Goal: Find specific page/section: Find specific page/section

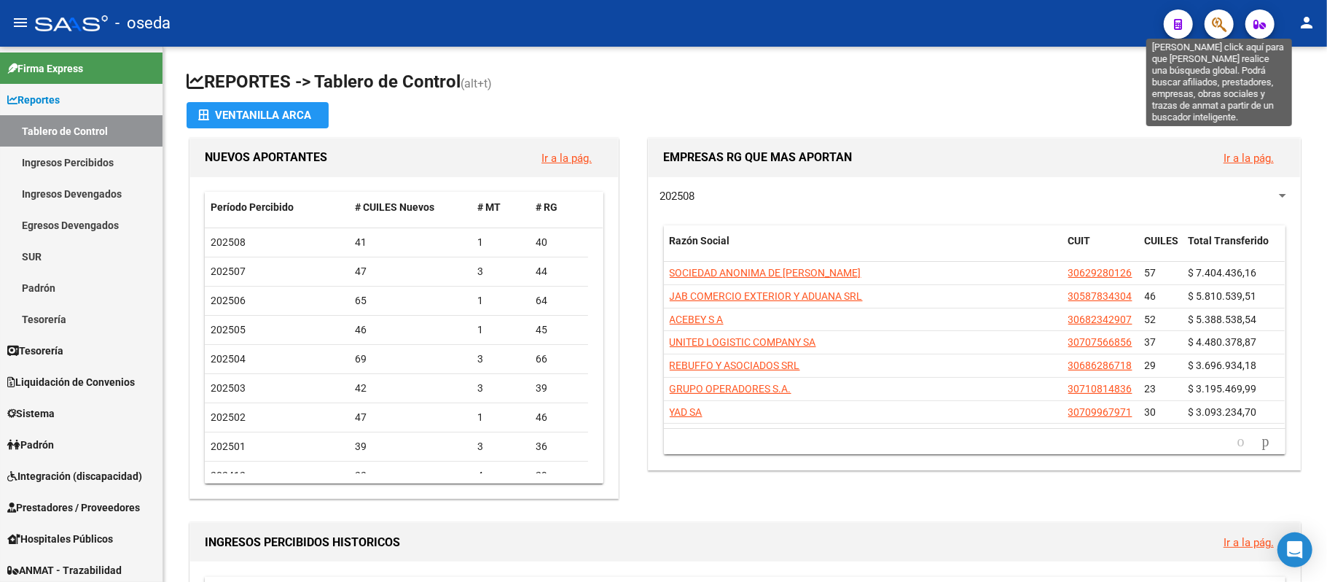
click at [1219, 28] on icon "button" at bounding box center [1219, 24] width 15 height 17
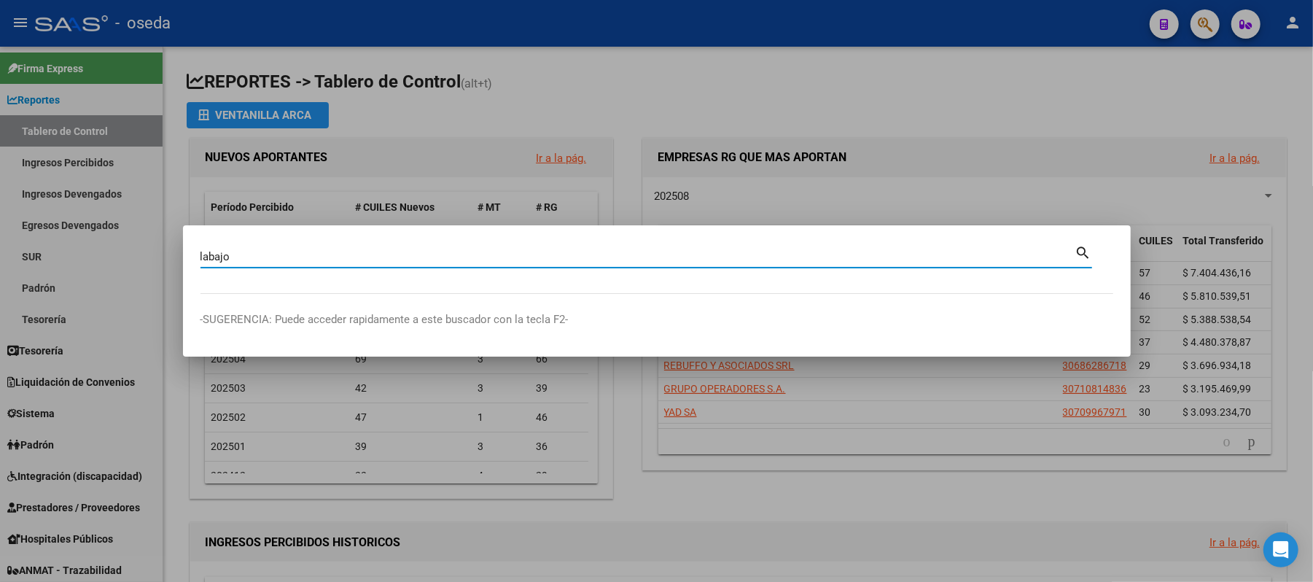
type input "labajo"
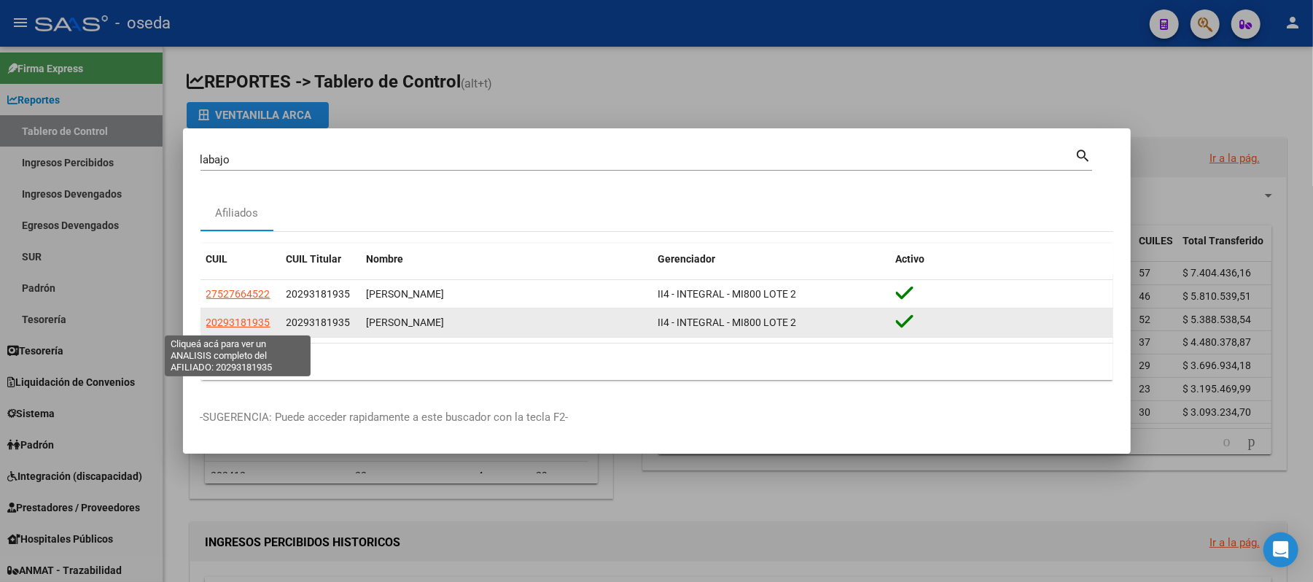
click at [232, 328] on span "20293181935" at bounding box center [238, 322] width 64 height 12
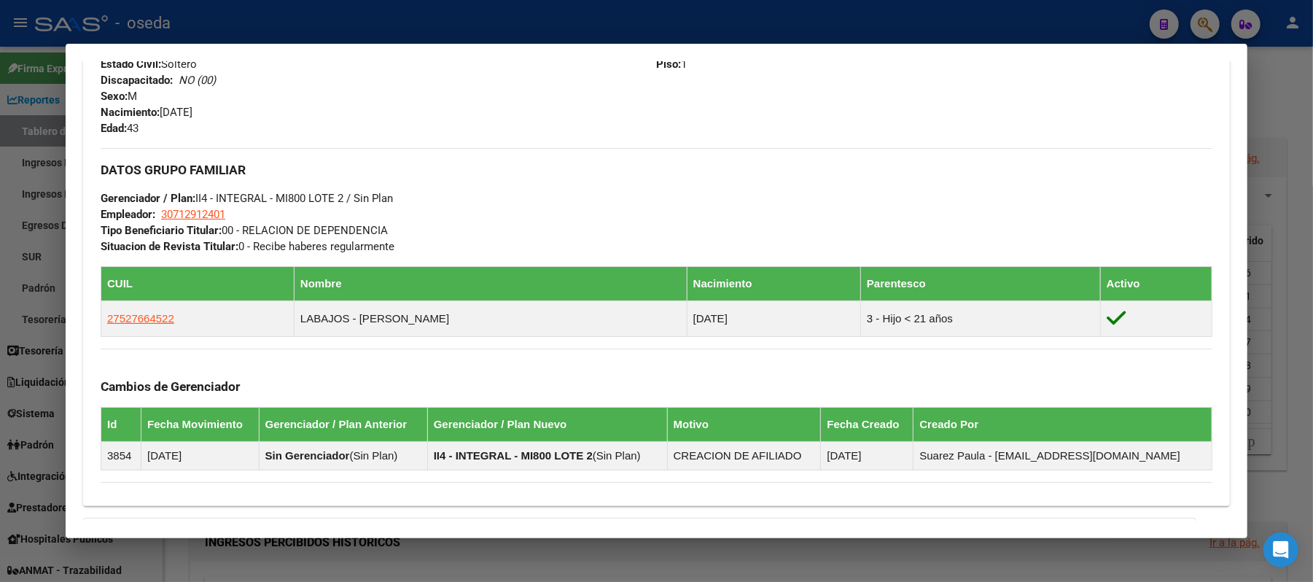
scroll to position [762, 0]
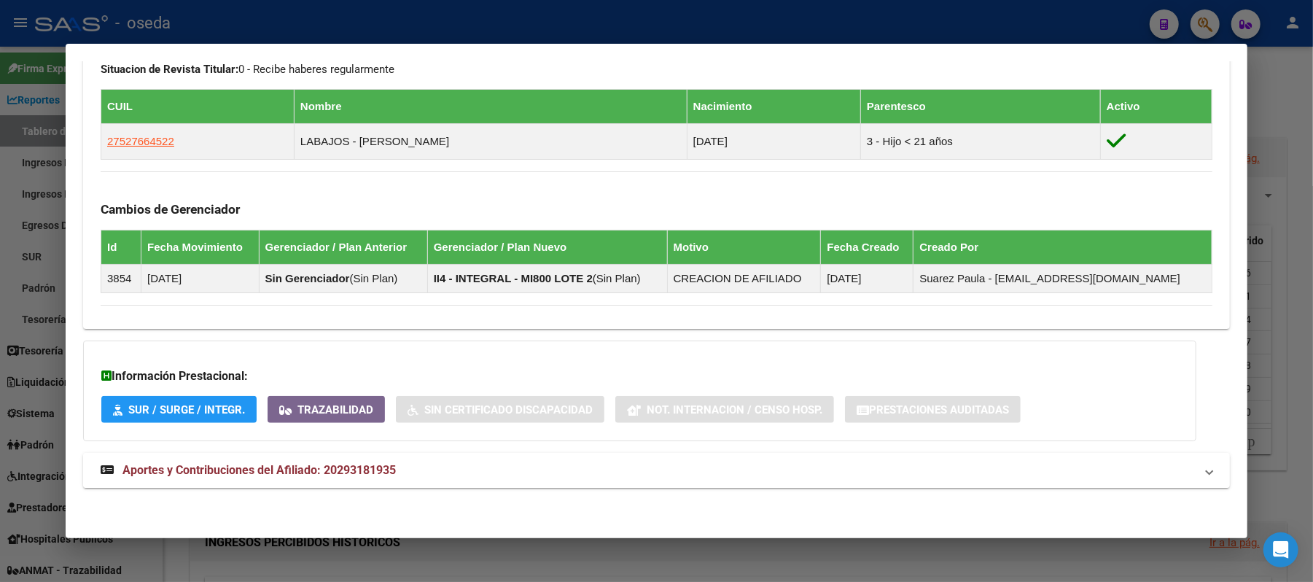
click at [296, 464] on span "Aportes y Contribuciones del Afiliado: 20293181935" at bounding box center [258, 470] width 273 height 14
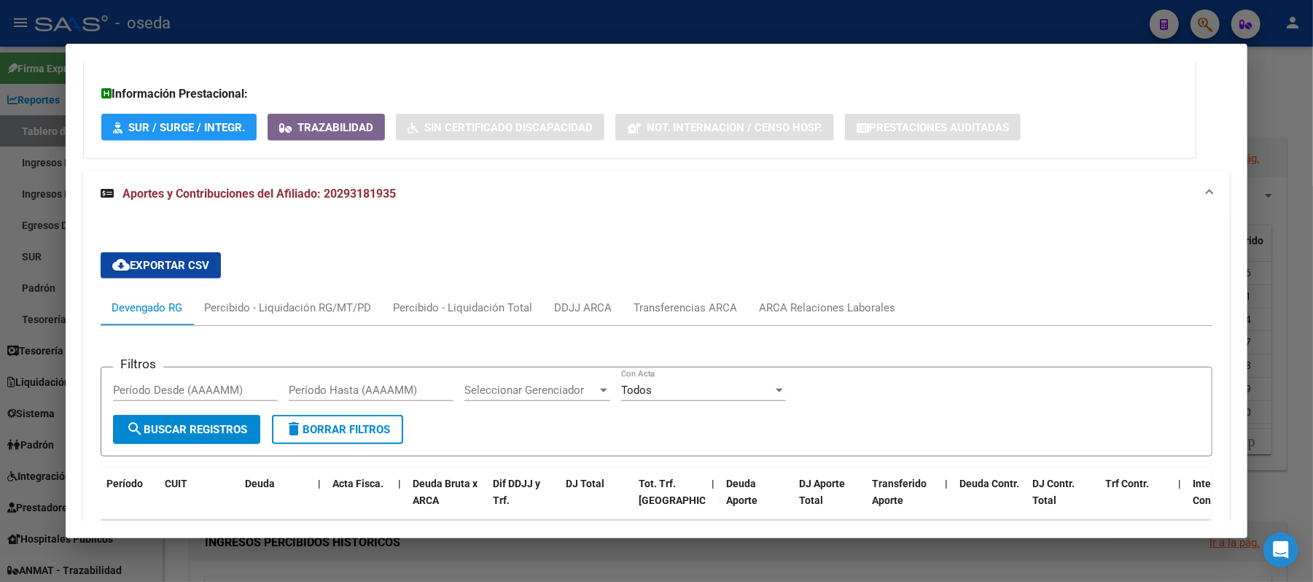
scroll to position [1237, 0]
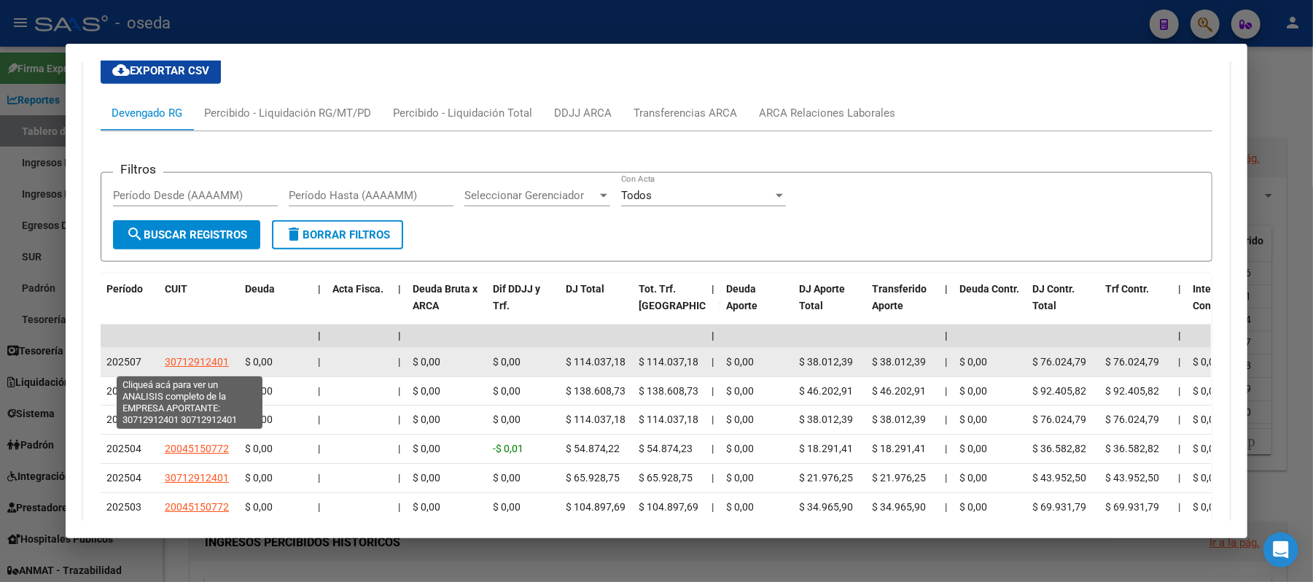
click at [181, 367] on span "30712912401" at bounding box center [197, 362] width 64 height 12
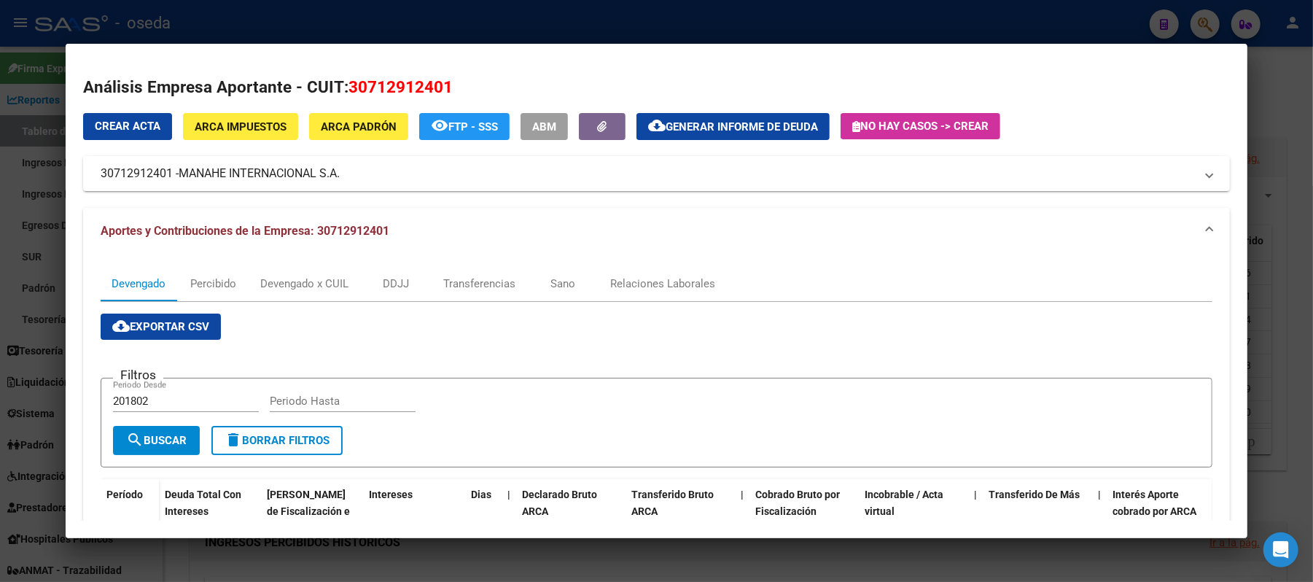
click at [0, 334] on div at bounding box center [656, 291] width 1313 height 582
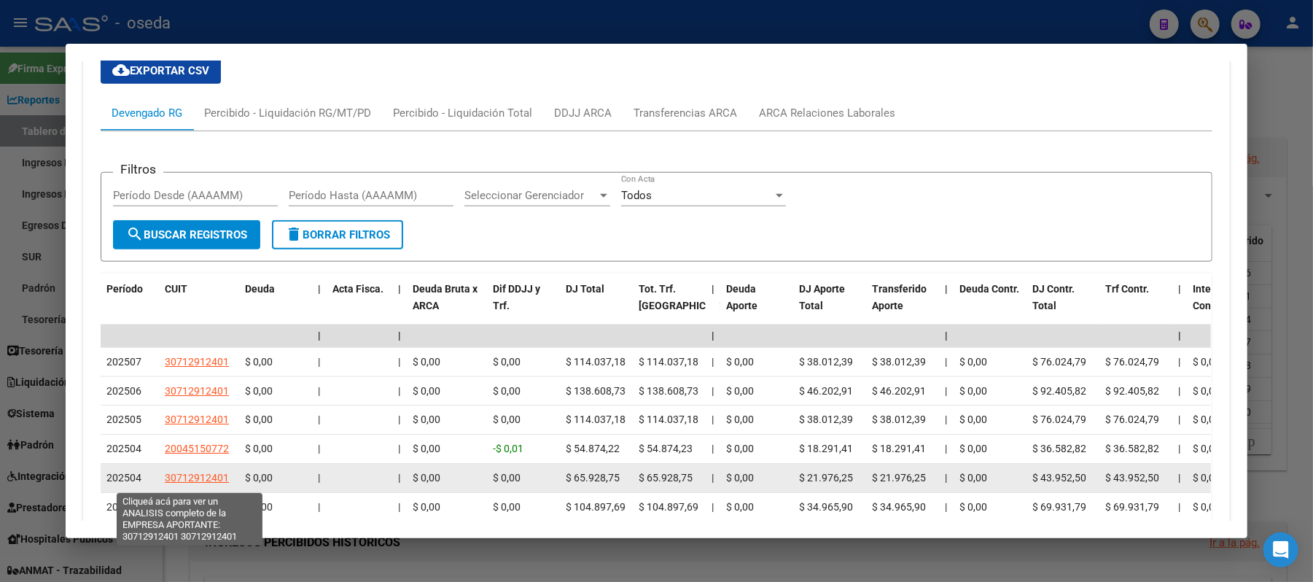
click at [195, 478] on span "30712912401" at bounding box center [197, 478] width 64 height 12
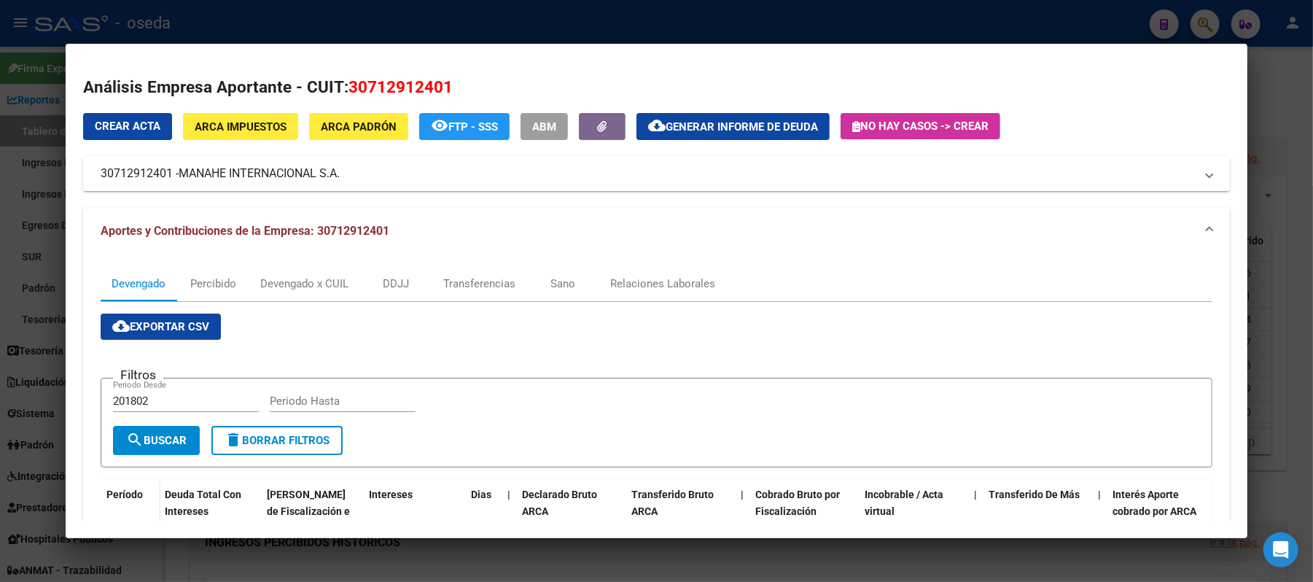
click at [13, 378] on div at bounding box center [656, 291] width 1313 height 582
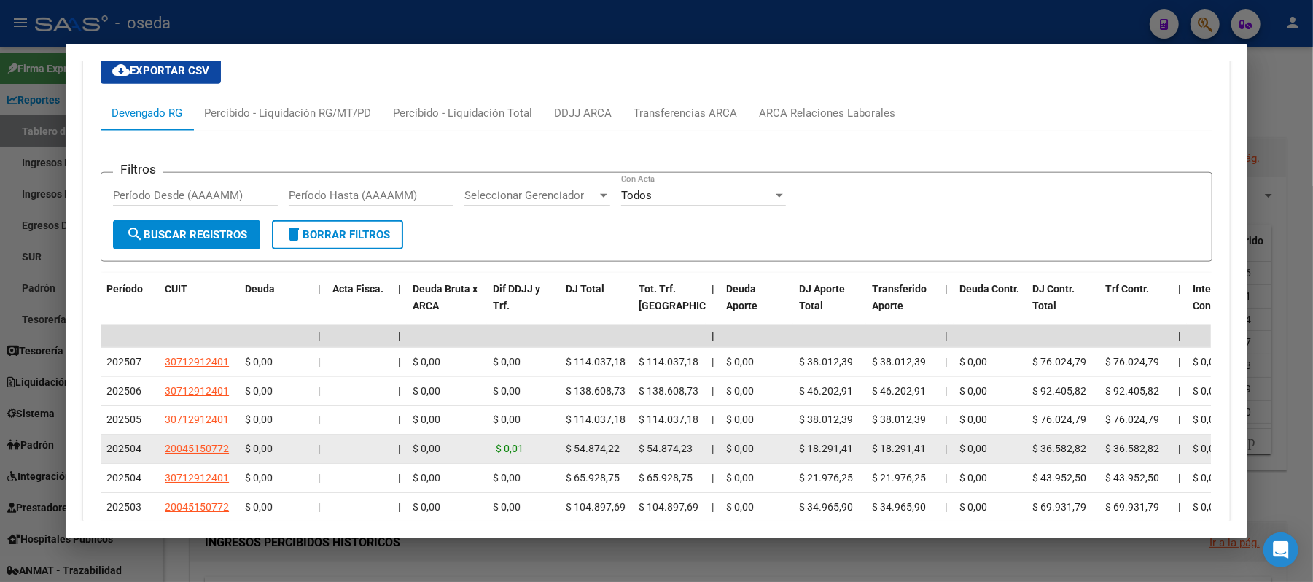
scroll to position [1394, 0]
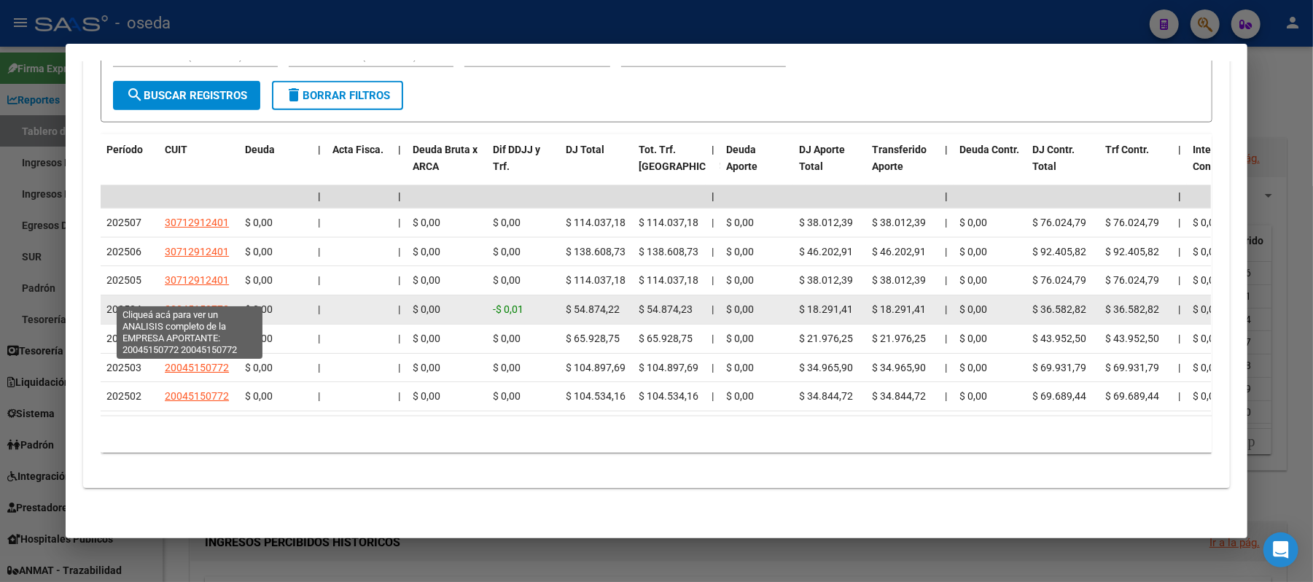
click at [199, 303] on span "20045150772" at bounding box center [197, 309] width 64 height 12
type textarea "20045150772"
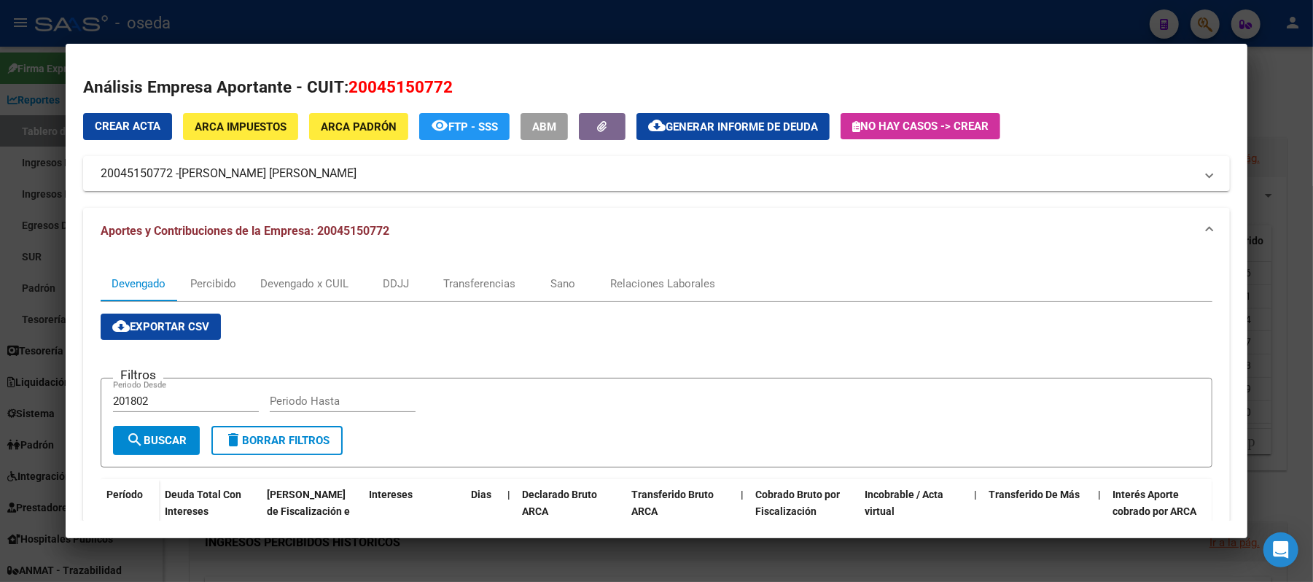
click at [0, 325] on div at bounding box center [656, 291] width 1313 height 582
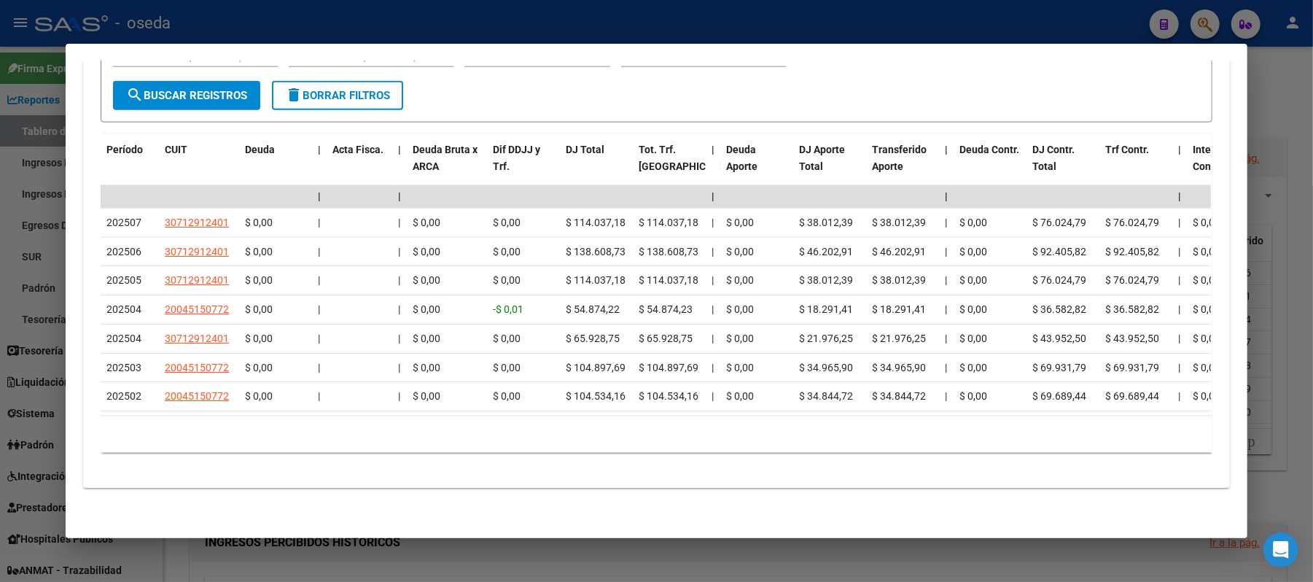
scroll to position [1200, 0]
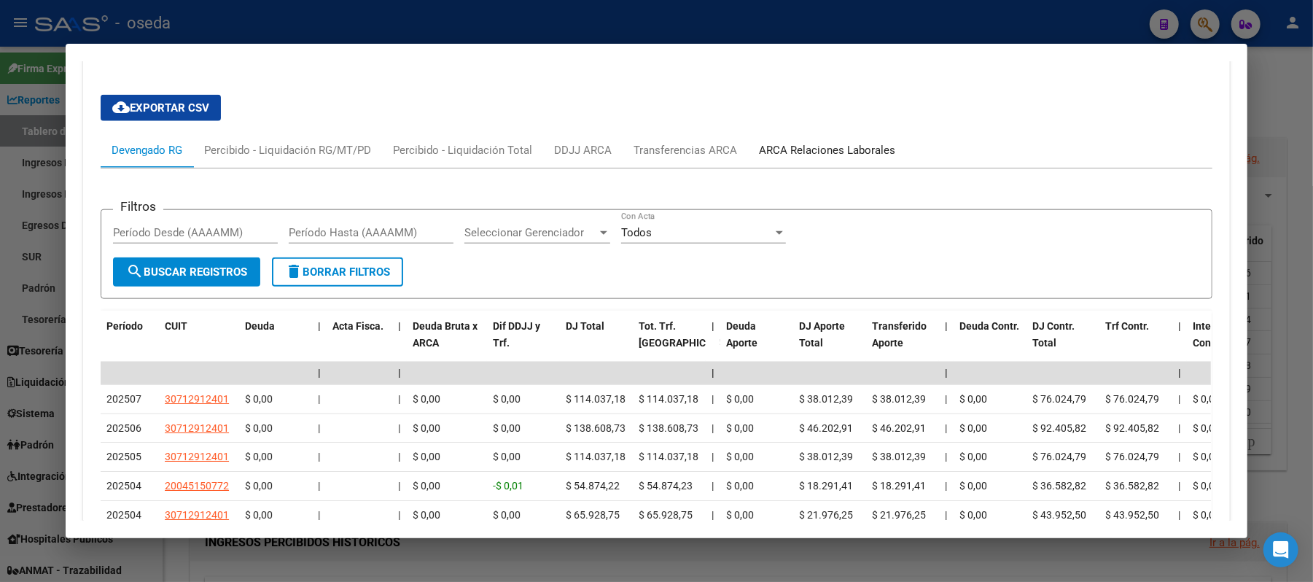
click at [838, 155] on div "ARCA Relaciones Laborales" at bounding box center [827, 150] width 136 height 16
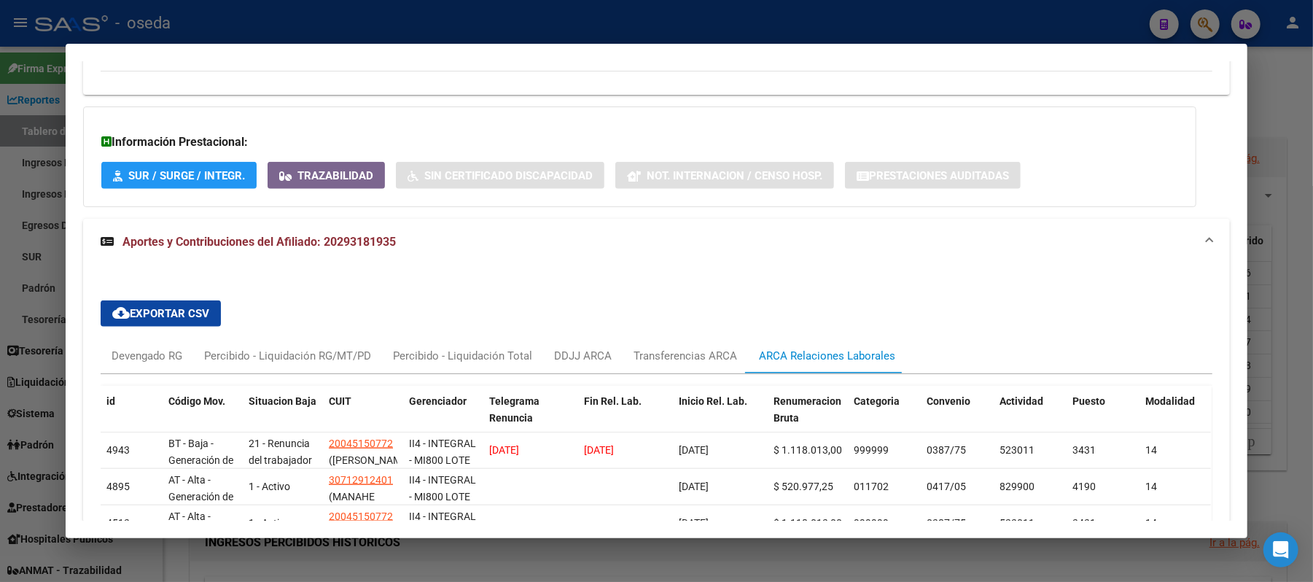
scroll to position [1142, 0]
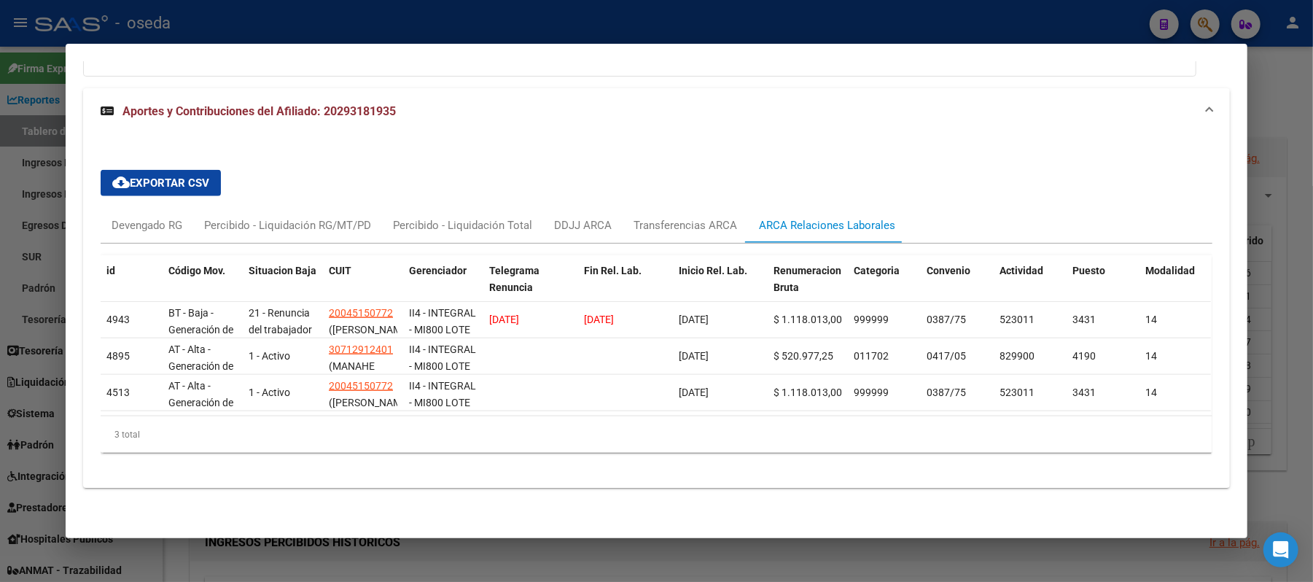
click at [0, 365] on div at bounding box center [656, 291] width 1313 height 582
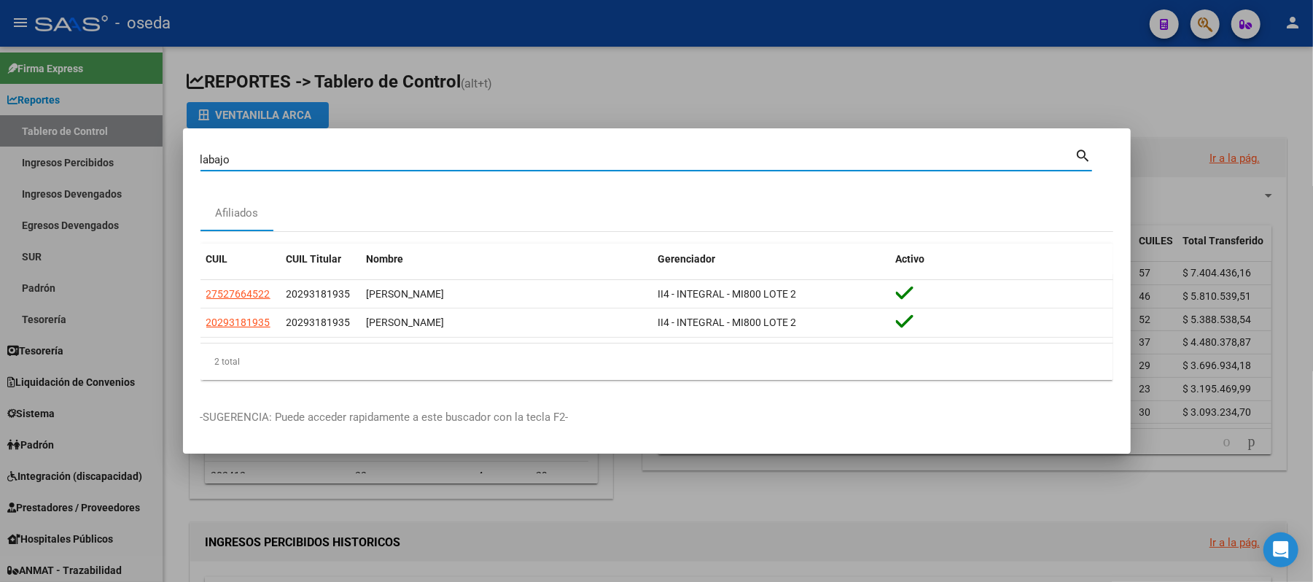
click at [656, 159] on input "labajo" at bounding box center [637, 159] width 875 height 13
click at [657, 158] on input "labajo" at bounding box center [637, 159] width 875 height 13
type input "rebolin"
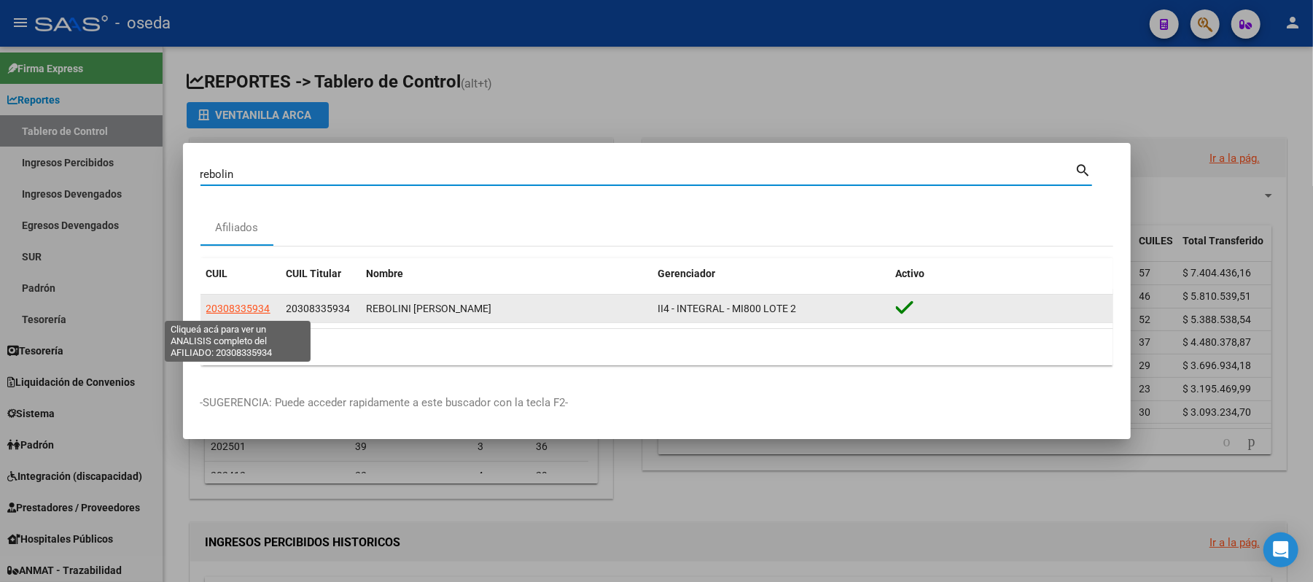
click at [233, 312] on span "20308335934" at bounding box center [238, 309] width 64 height 12
type textarea "20308335934"
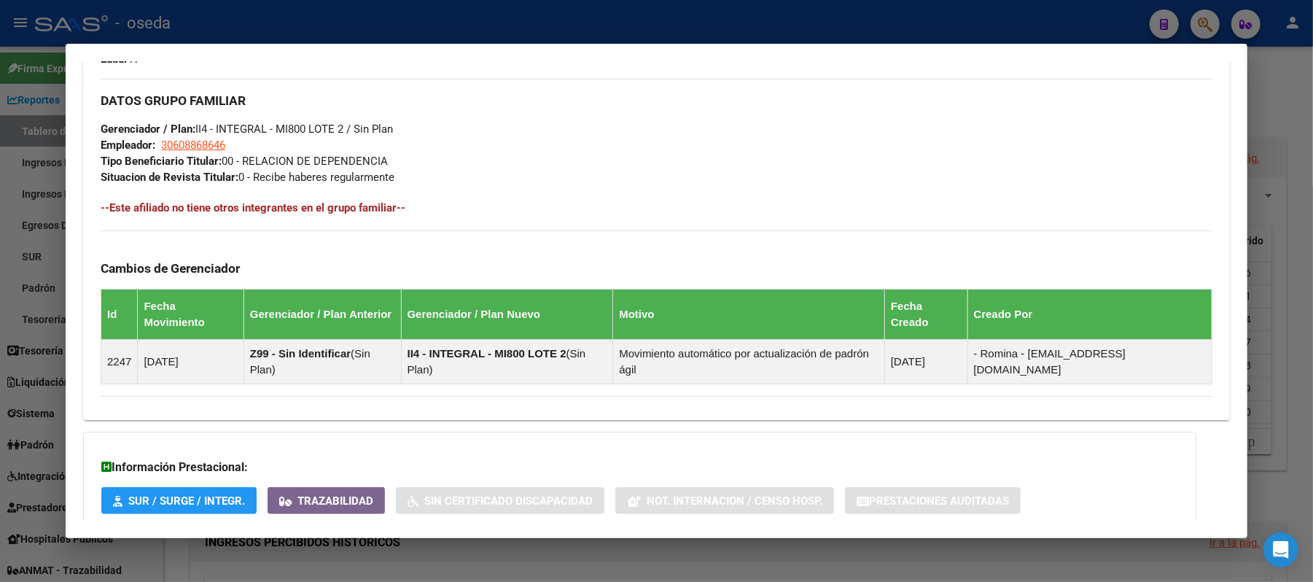
scroll to position [741, 0]
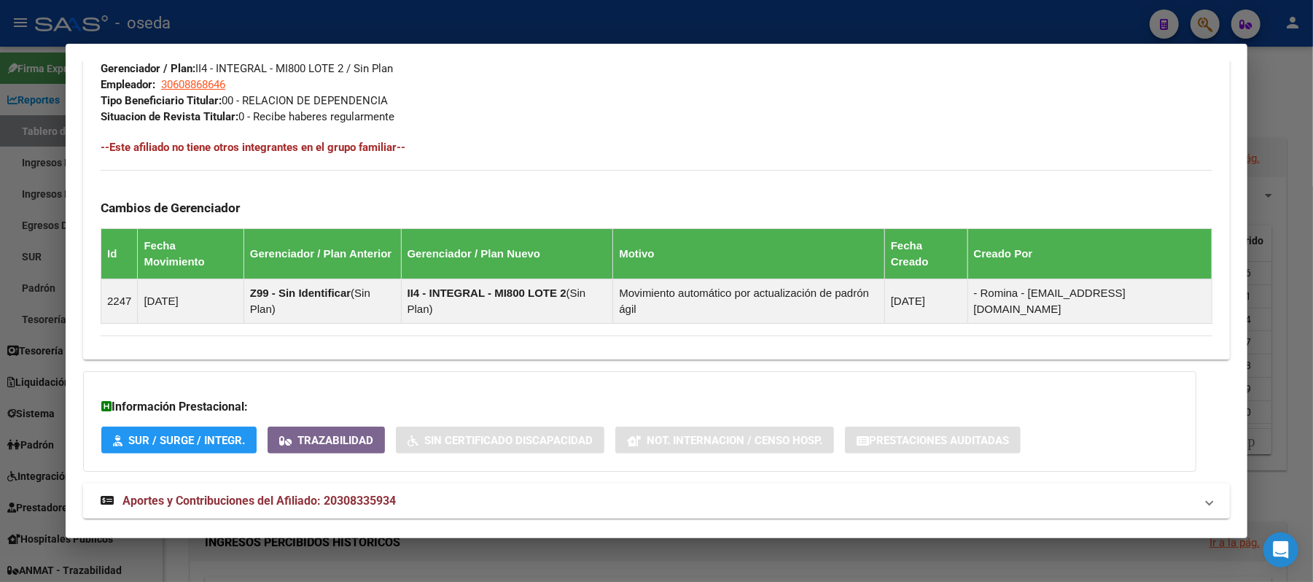
click at [334, 493] on span "Aportes y Contribuciones del Afiliado: 20308335934" at bounding box center [258, 500] width 273 height 14
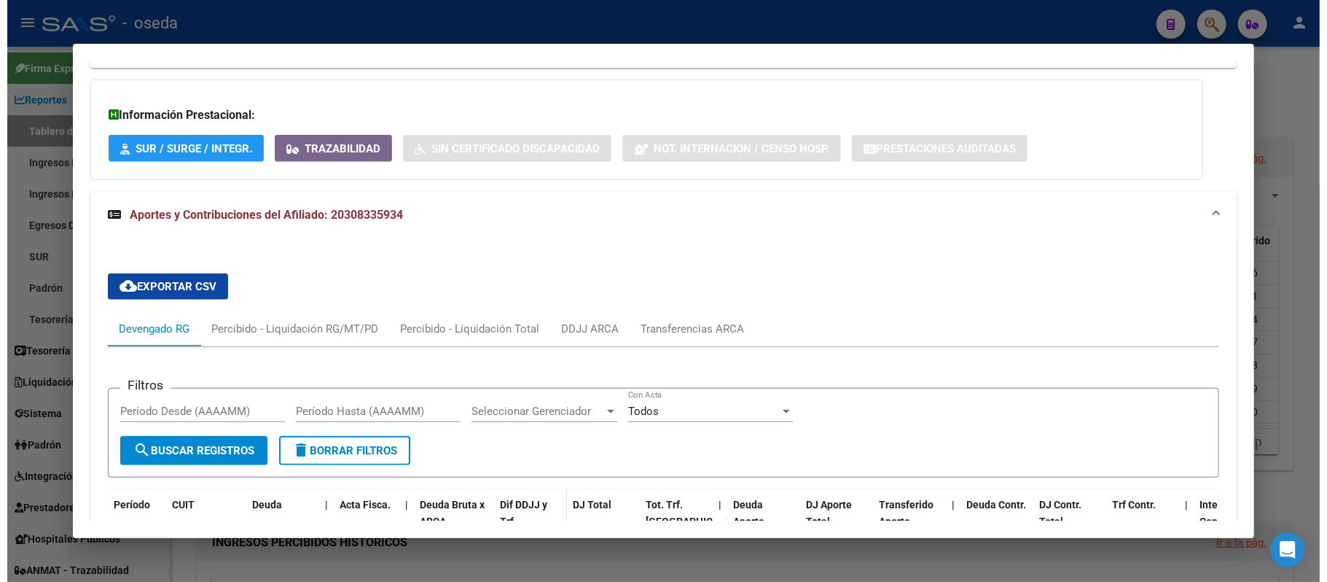
scroll to position [1129, 0]
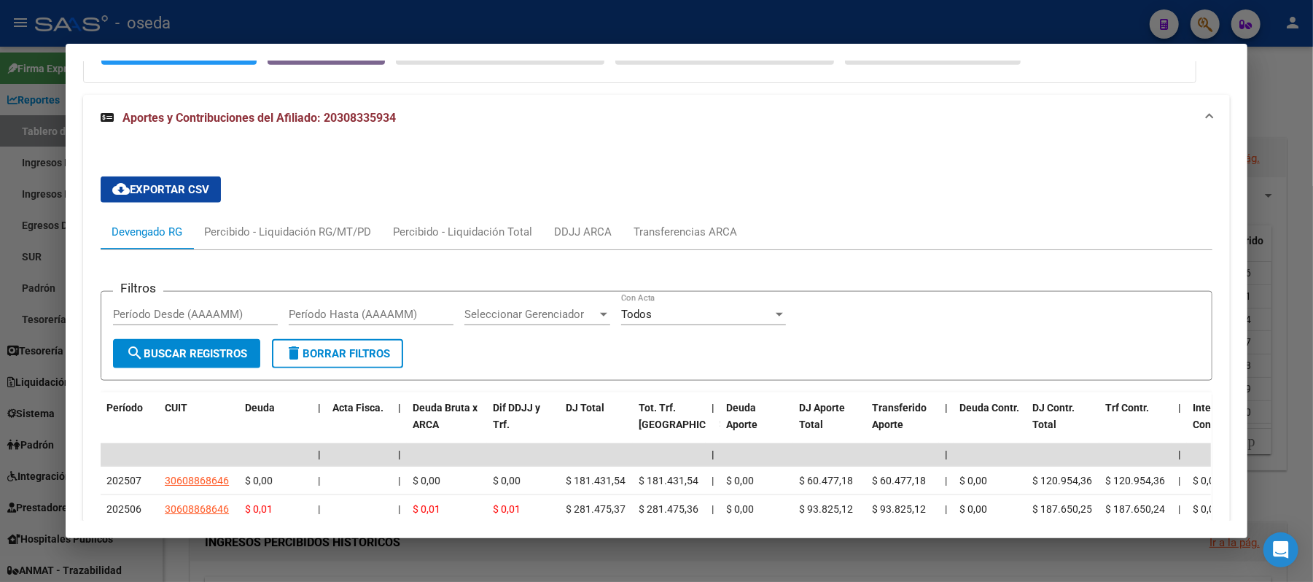
click at [0, 381] on div at bounding box center [656, 291] width 1313 height 582
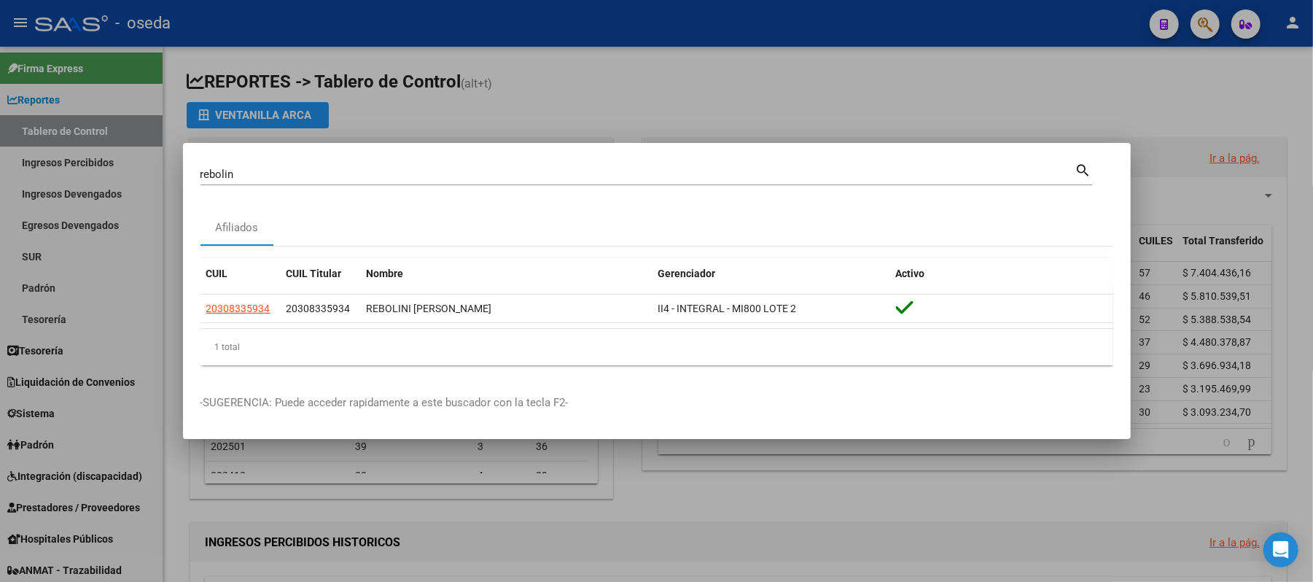
click at [0, 379] on div at bounding box center [656, 291] width 1313 height 582
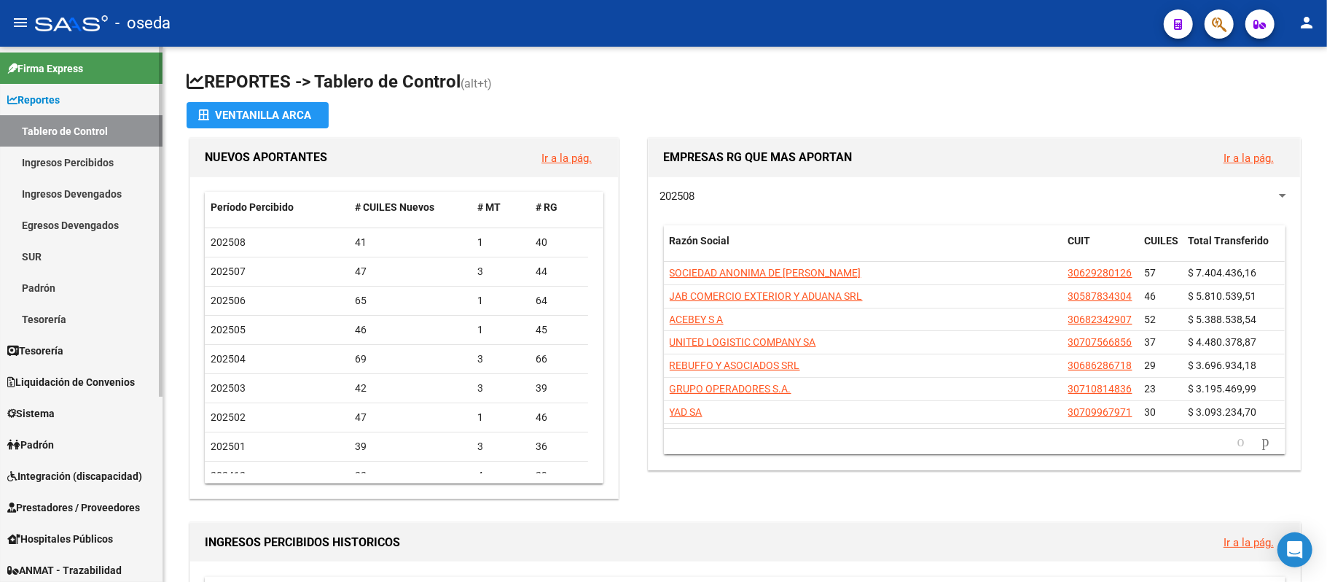
click at [58, 99] on span "Reportes" at bounding box center [33, 100] width 52 height 16
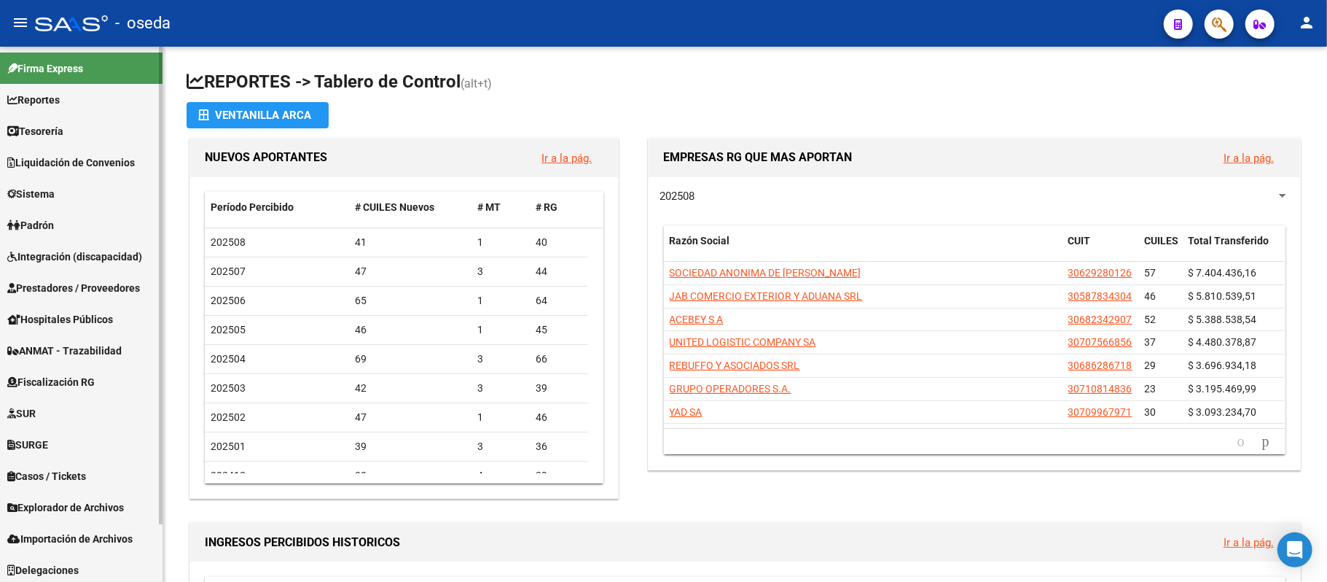
click at [47, 289] on span "Prestadores / Proveedores" at bounding box center [73, 288] width 133 height 16
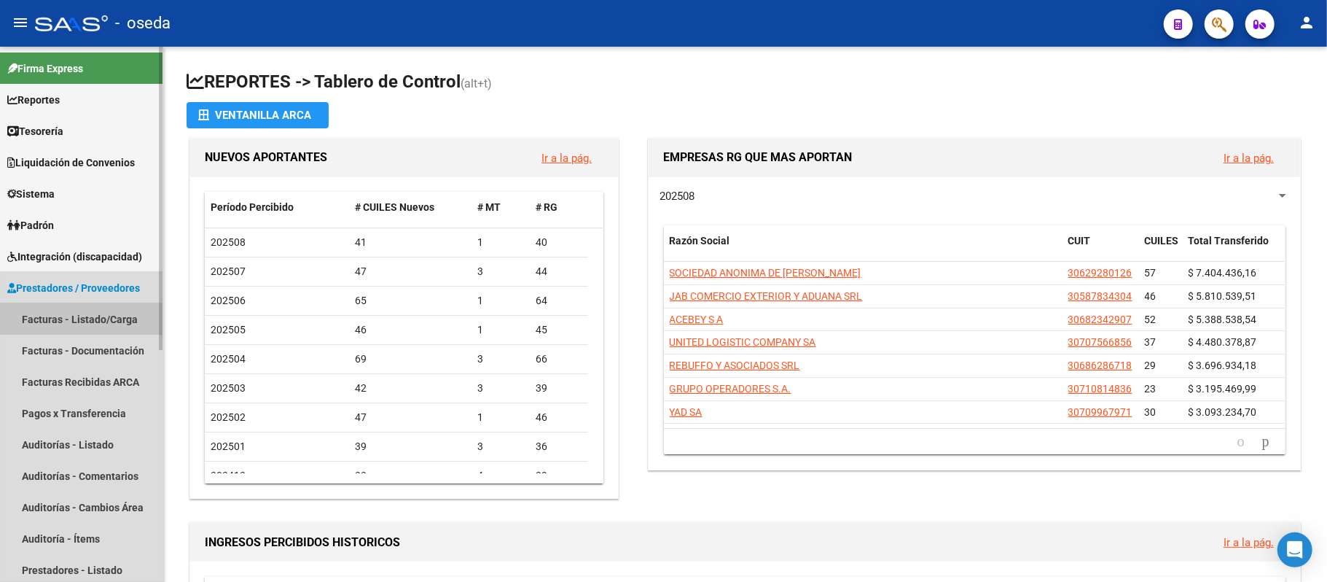
click at [50, 309] on link "Facturas - Listado/Carga" at bounding box center [81, 318] width 163 height 31
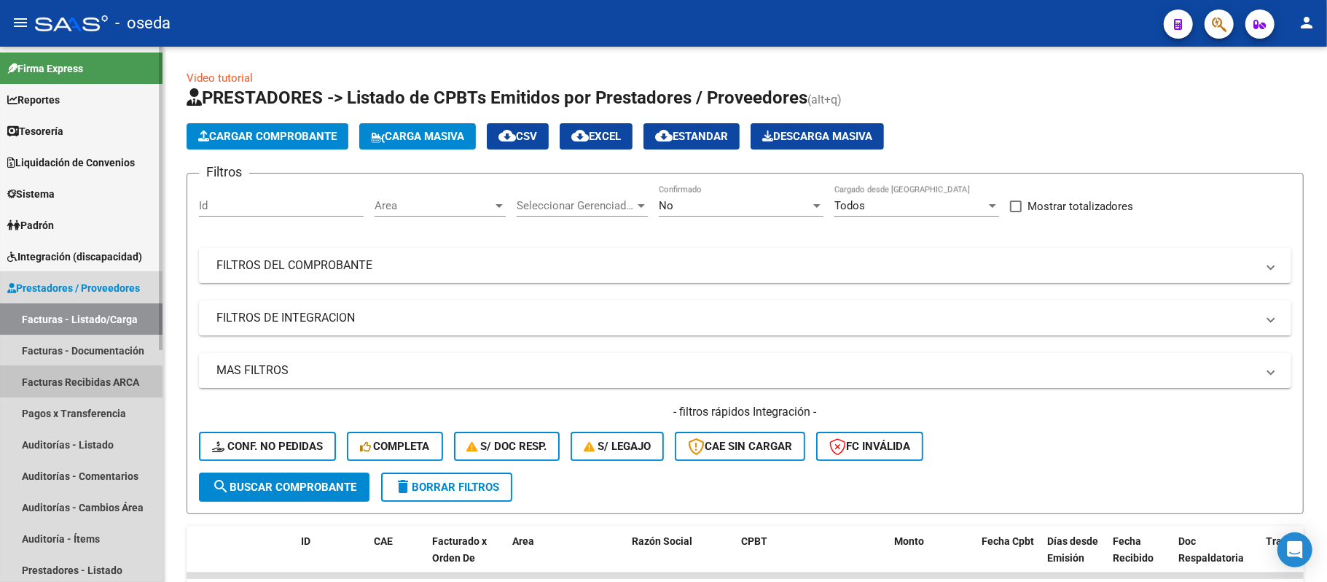
click at [57, 389] on link "Facturas Recibidas ARCA" at bounding box center [81, 381] width 163 height 31
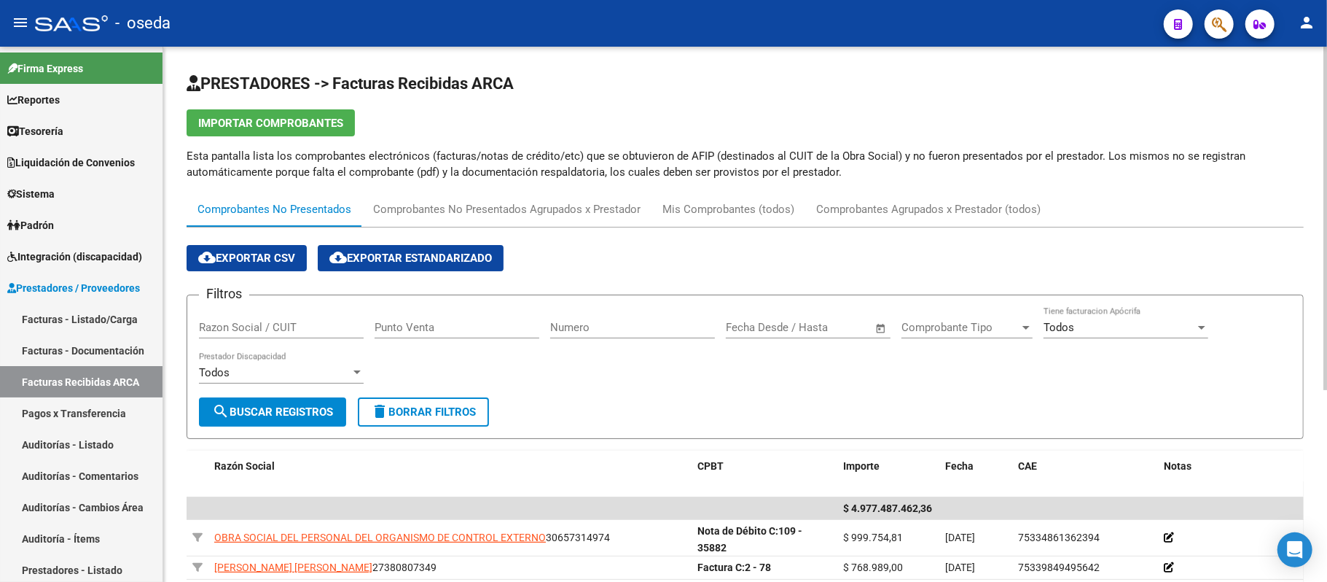
scroll to position [97, 0]
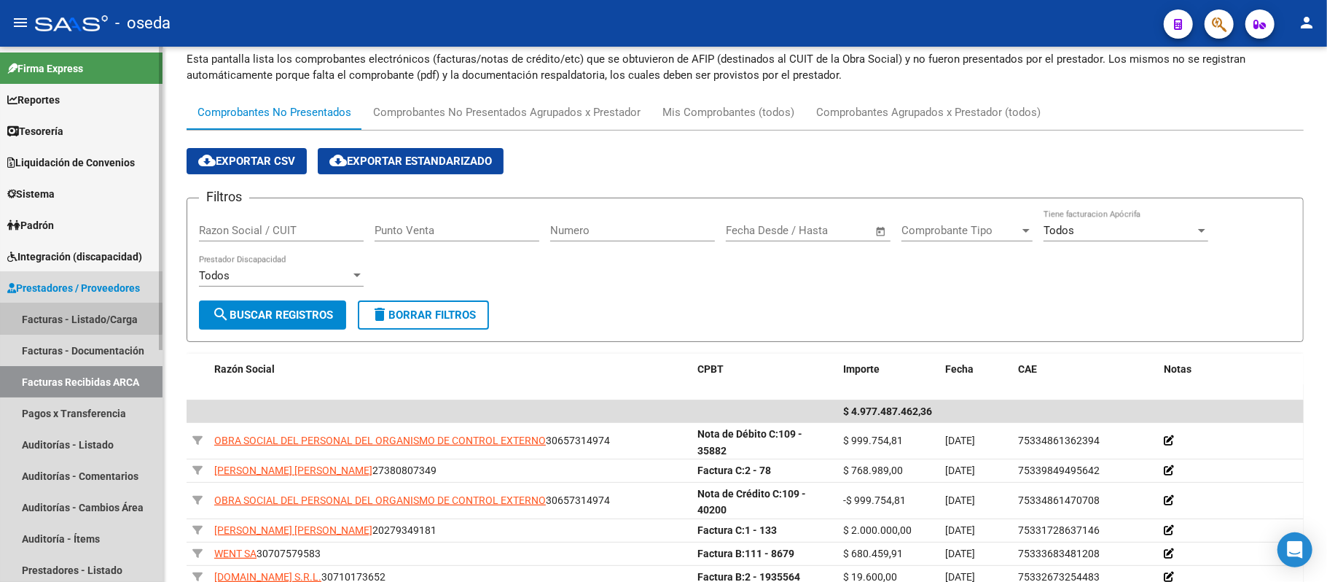
click at [68, 316] on link "Facturas - Listado/Carga" at bounding box center [81, 318] width 163 height 31
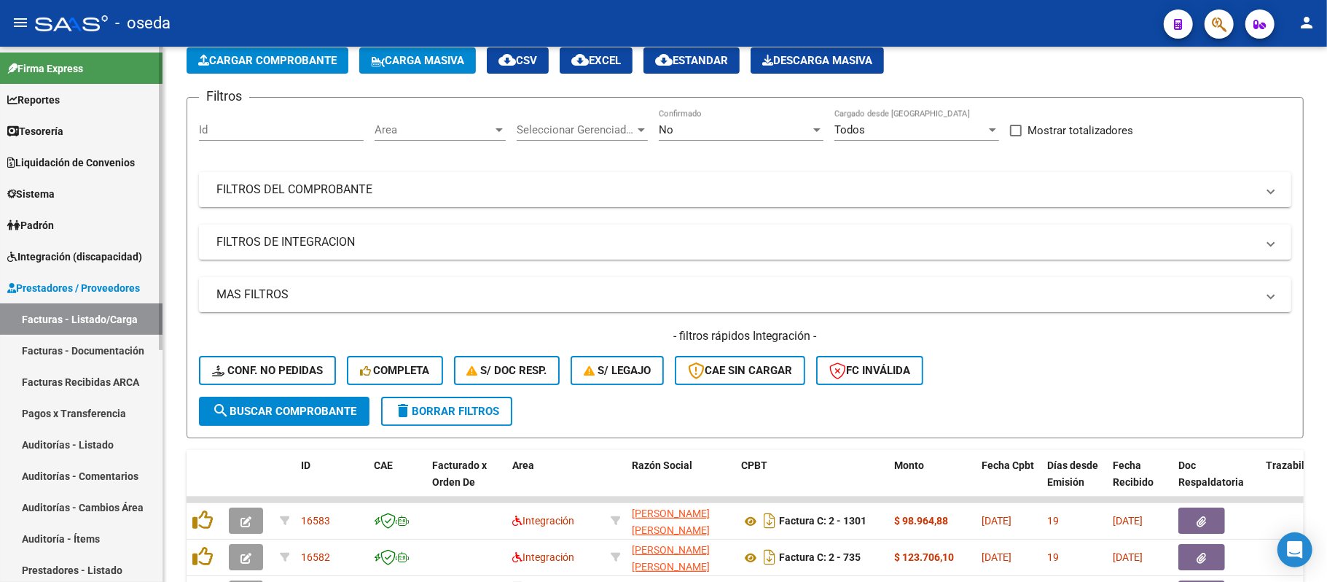
scroll to position [97, 0]
